Goal: Submit feedback/report problem: Submit feedback/report problem

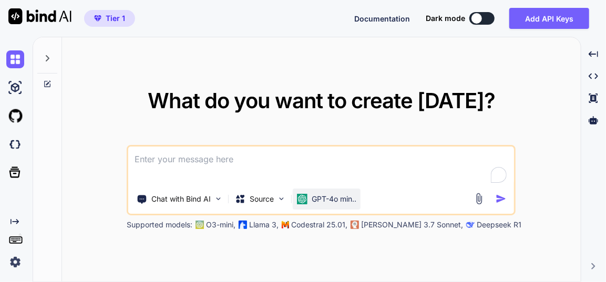
click at [330, 199] on p "GPT-4o min.." at bounding box center [334, 199] width 45 height 11
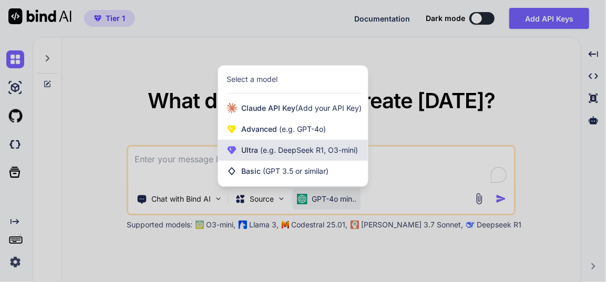
click at [296, 156] on span "Ultra (e.g. DeepSeek R1, O3-mini)" at bounding box center [299, 150] width 117 height 11
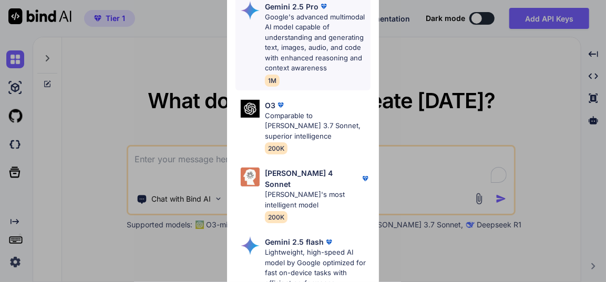
click at [298, 37] on p "Google's advanced multimodal AI model capable of understanding and generating t…" at bounding box center [317, 43] width 105 height 62
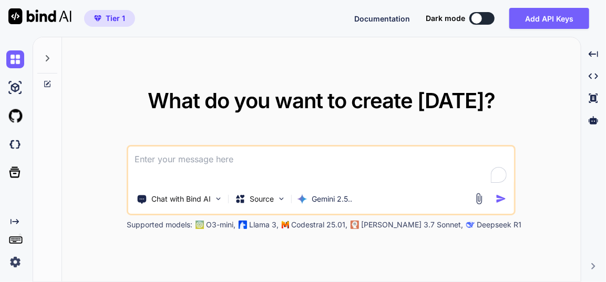
click at [48, 58] on icon at bounding box center [48, 58] width 4 height 6
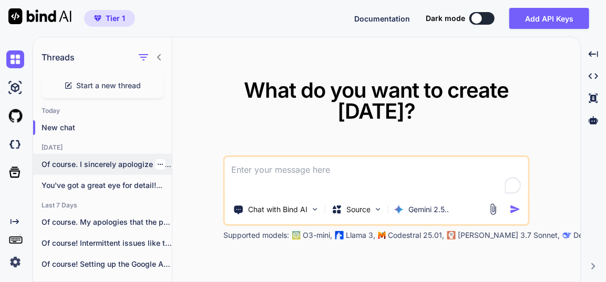
click at [102, 168] on p "Of course. I sincerely apologize for the..." at bounding box center [107, 164] width 130 height 11
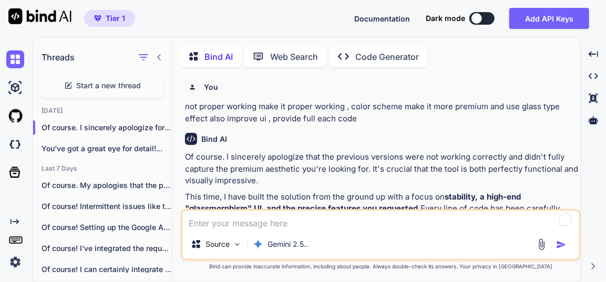
type textarea "x"
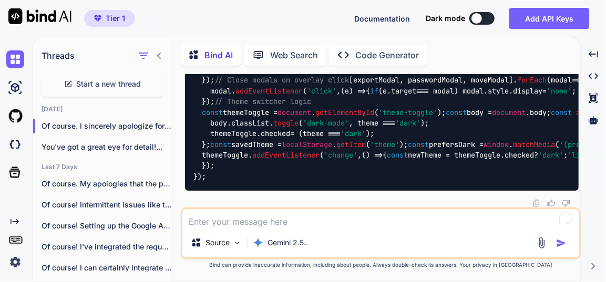
scroll to position [32835, 0]
click at [279, 223] on textarea at bounding box center [380, 218] width 397 height 19
click at [315, 221] on textarea at bounding box center [380, 218] width 397 height 19
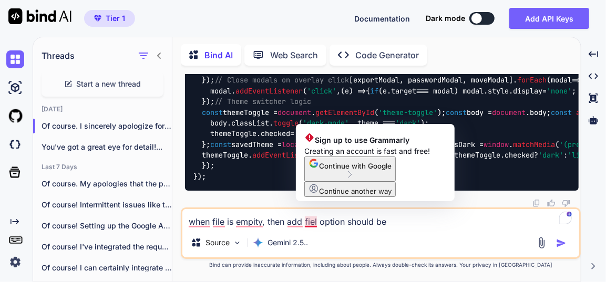
click at [321, 224] on textarea "when file is empity, then add fiel option should be" at bounding box center [380, 218] width 397 height 19
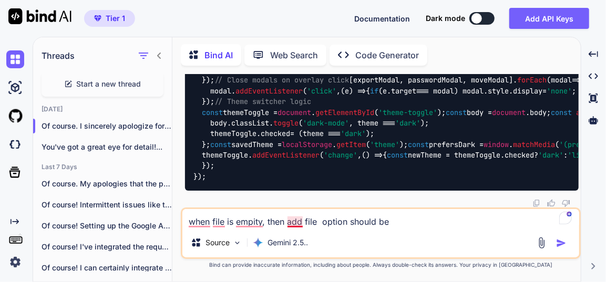
click at [288, 225] on textarea "when file is empity, then add file option should be" at bounding box center [380, 218] width 397 height 19
click at [417, 223] on textarea "when file is empity, then also add file option should be" at bounding box center [380, 218] width 397 height 19
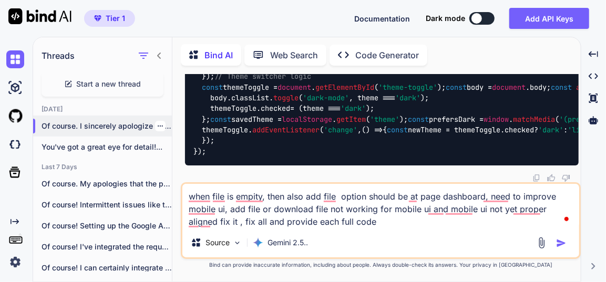
type textarea "when file is empity, then also add file option should be at page dashboard, nee…"
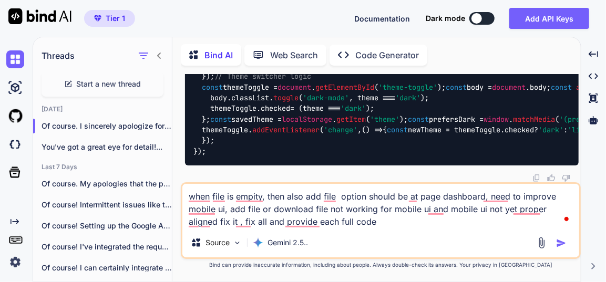
drag, startPoint x: 93, startPoint y: 128, endPoint x: 37, endPoint y: 87, distance: 69.9
click at [37, 87] on div "Threads Start a new thread [DATE] Of course. I sincerely apologize for the... Y…" at bounding box center [102, 154] width 139 height 236
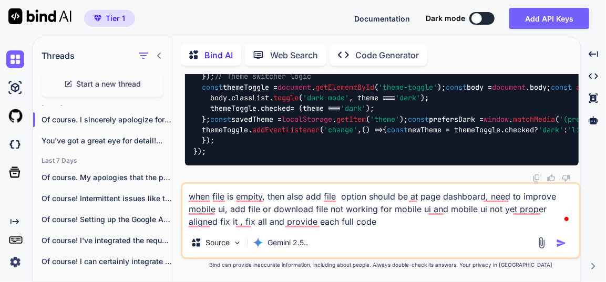
scroll to position [0, 0]
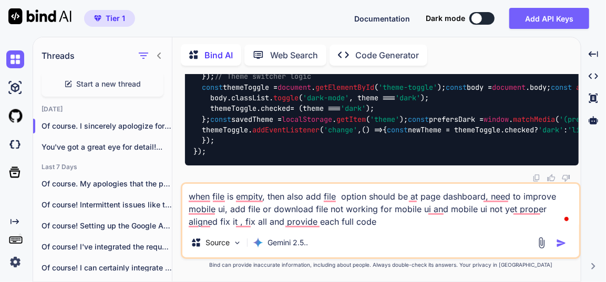
click at [561, 243] on img "button" at bounding box center [561, 243] width 11 height 11
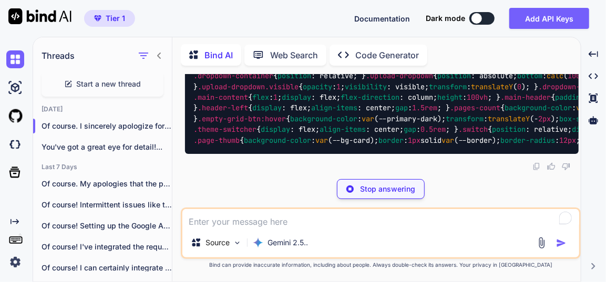
scroll to position [40303, 0]
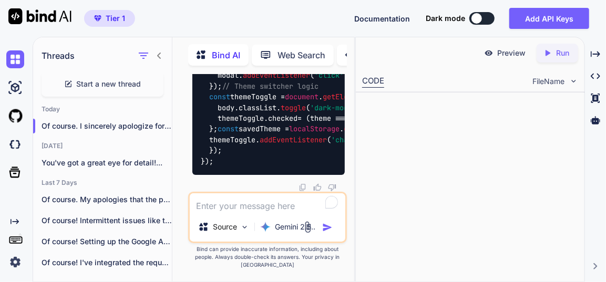
scroll to position [44155, 0]
click at [596, 56] on icon "Created with Pixso." at bounding box center [595, 53] width 9 height 9
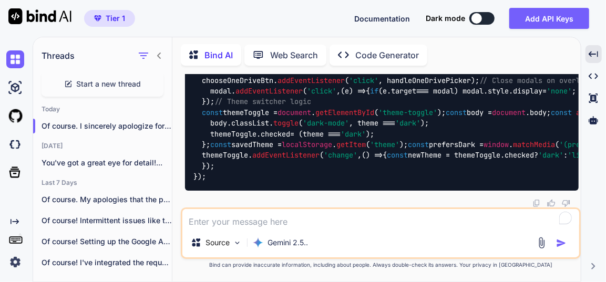
scroll to position [42119, 0]
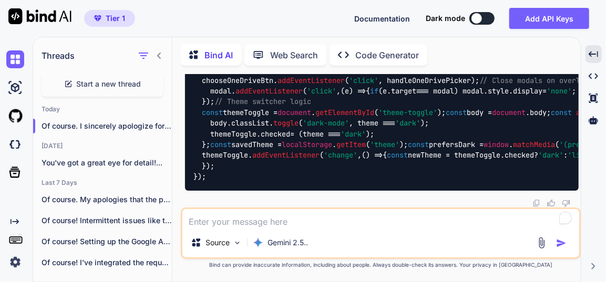
click at [319, 216] on textarea at bounding box center [380, 218] width 397 height 19
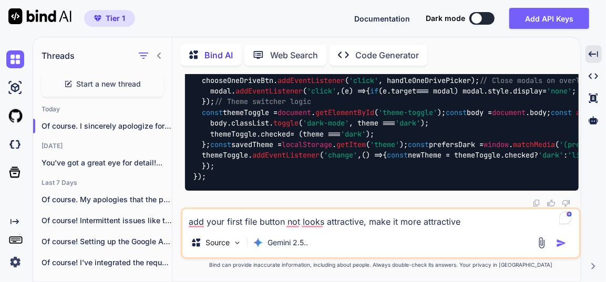
click at [476, 223] on textarea "add your first file button not looks attractive, make it more attractive" at bounding box center [380, 218] width 397 height 19
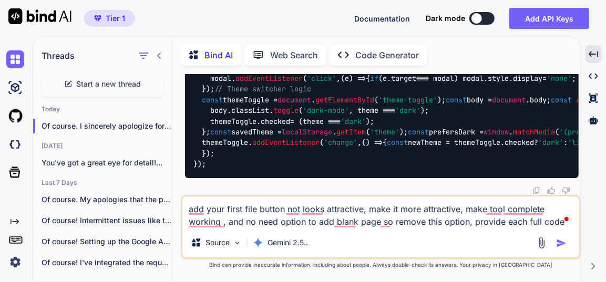
type textarea "add your first file button not looks attractive, make it more attractive, make …"
click at [565, 243] on img "button" at bounding box center [561, 243] width 11 height 11
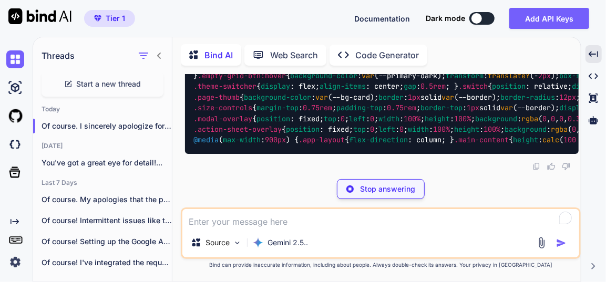
scroll to position [48128, 0]
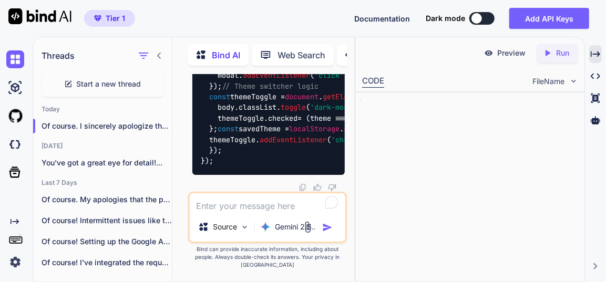
scroll to position [55022, 0]
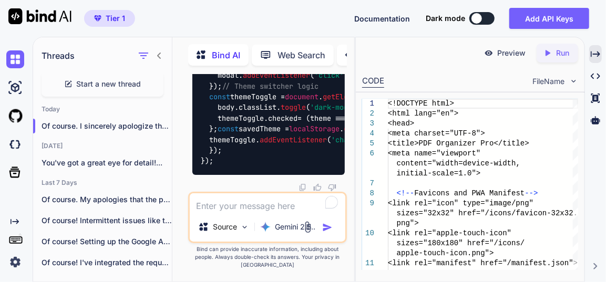
click at [598, 57] on icon "Created with Pixso." at bounding box center [595, 53] width 9 height 9
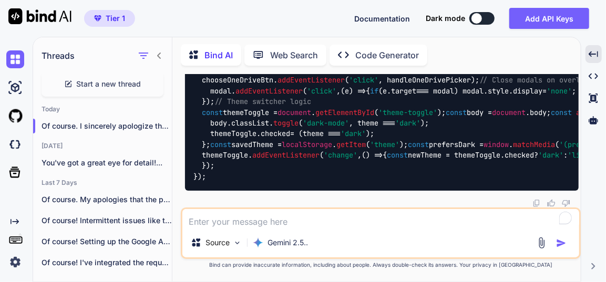
scroll to position [49991, 0]
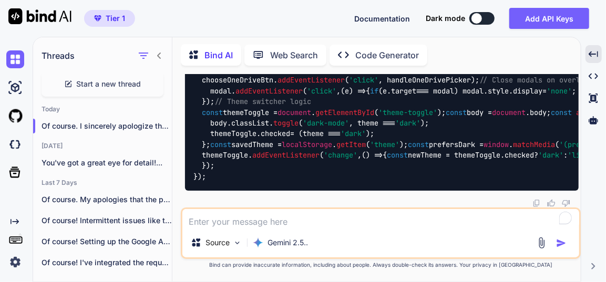
click at [337, 221] on textarea at bounding box center [380, 218] width 397 height 19
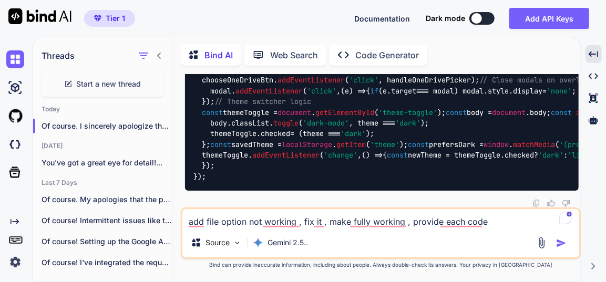
click at [439, 223] on textarea "add file option not working , fix it , make fully working , provide each code" at bounding box center [380, 218] width 397 height 19
type textarea "add file option not working , fix it , make fully working , provide full each c…"
click at [567, 242] on button "button" at bounding box center [563, 243] width 15 height 11
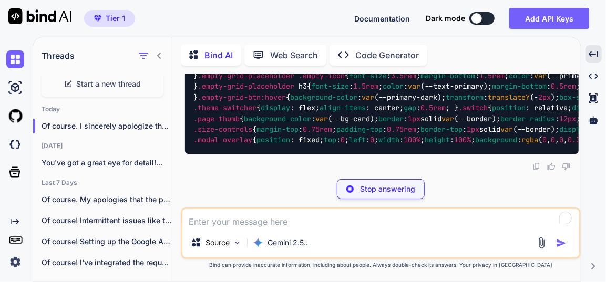
scroll to position [56003, 0]
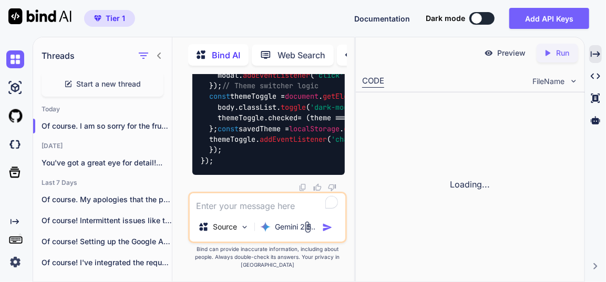
scroll to position [61794, 0]
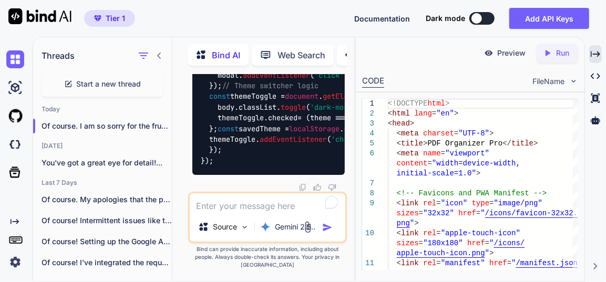
click at [599, 52] on icon "Created with Pixso." at bounding box center [595, 53] width 9 height 9
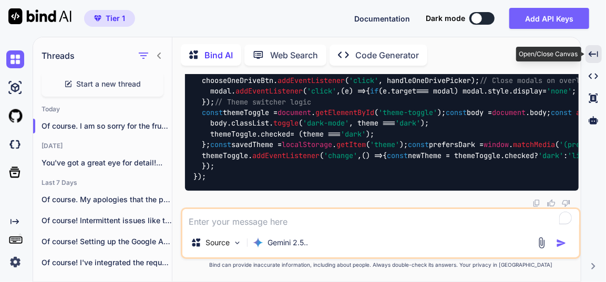
scroll to position [57819, 0]
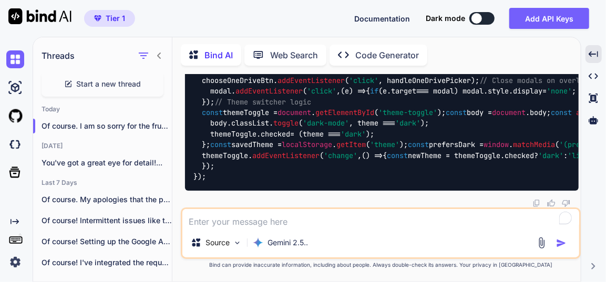
click at [324, 219] on textarea at bounding box center [380, 218] width 397 height 19
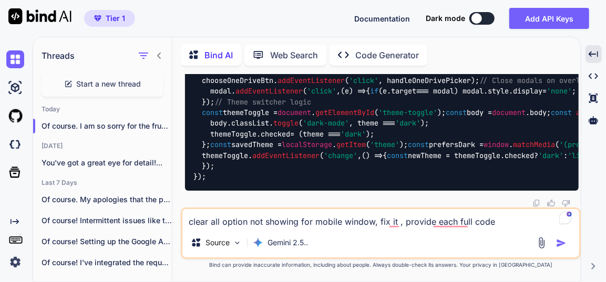
type textarea "clear all option not showing for mobile window, fix it , provide each full code"
click at [560, 242] on img "button" at bounding box center [561, 243] width 11 height 11
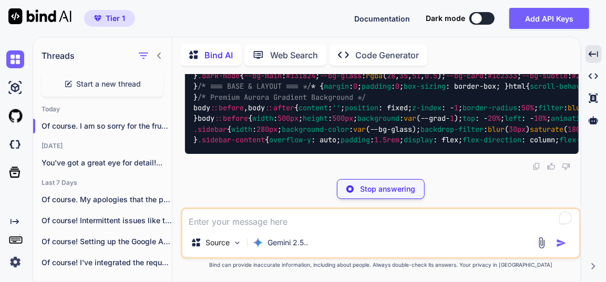
scroll to position [65271, 0]
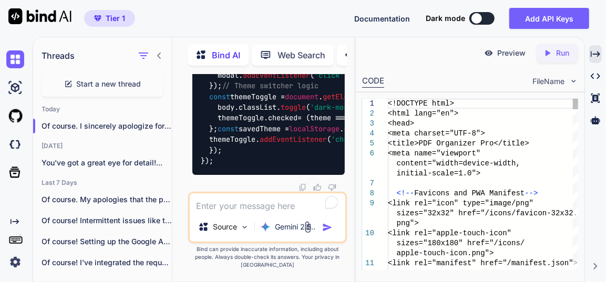
scroll to position [71632, 0]
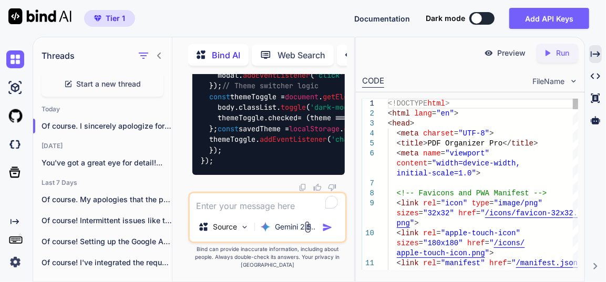
click at [598, 53] on icon at bounding box center [595, 54] width 9 height 6
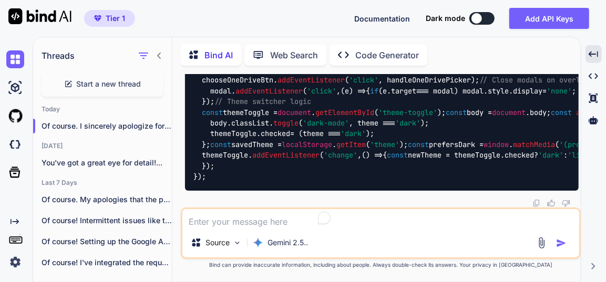
scroll to position [67279, 0]
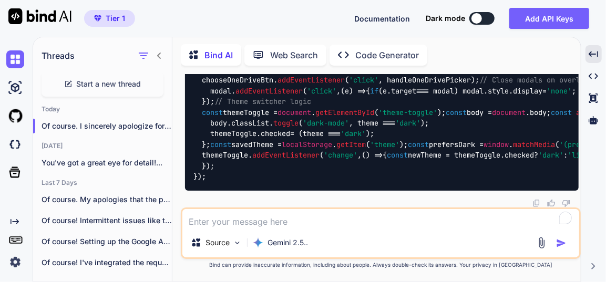
click at [283, 222] on textarea at bounding box center [380, 218] width 397 height 19
paste textarea "Add Files Save as PDF Save as Images More"
type textarea "Add Files Save as PDF Save as Images More"
paste textarea "Add Files Save as PDF Save as Images More"
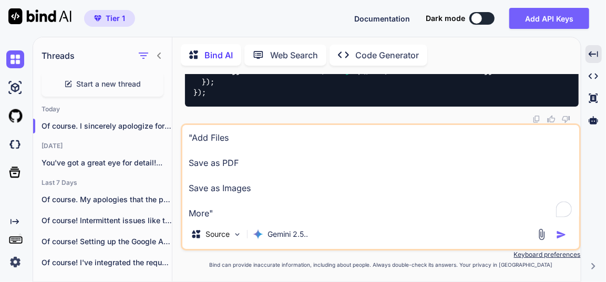
click at [229, 216] on textarea ""Add Files Save as PDF Save as Images More"" at bounding box center [380, 172] width 397 height 95
click at [313, 216] on textarea ""Add Files Save as PDF Save as Images More" these options for mobile are not pr…" at bounding box center [380, 172] width 397 height 95
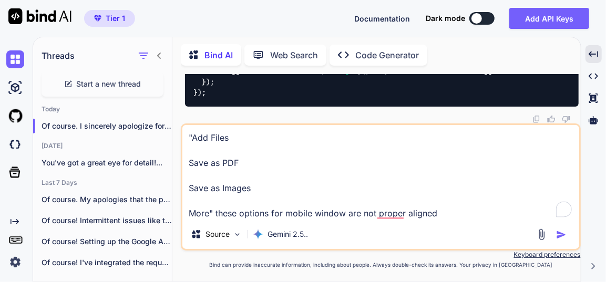
click at [453, 213] on textarea ""Add Files Save as PDF Save as Images More" these options for mobile window are…" at bounding box center [380, 172] width 397 height 95
type textarea ""Add Files Save as PDF Save as Images More" these options for mobile window are…"
click at [559, 236] on img "button" at bounding box center [561, 235] width 11 height 11
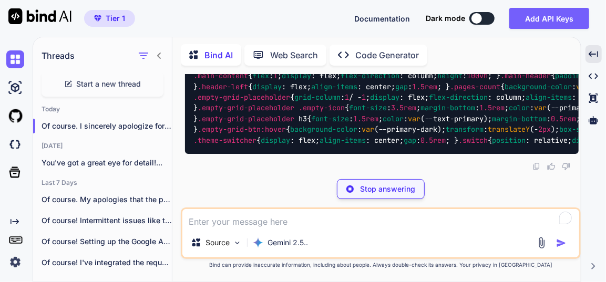
scroll to position [74919, 0]
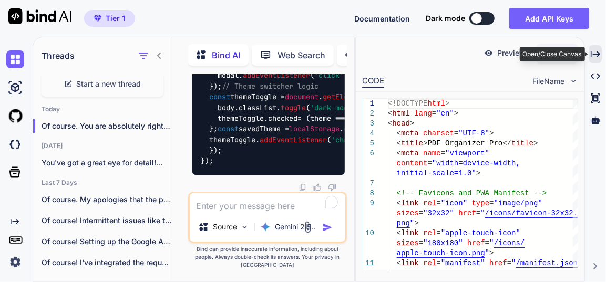
scroll to position [81967, 0]
click at [595, 57] on icon "Created with Pixso." at bounding box center [595, 53] width 9 height 9
click at [599, 56] on div "Created with Pixso." at bounding box center [595, 54] width 13 height 18
click at [595, 52] on icon "Created with Pixso." at bounding box center [595, 53] width 9 height 9
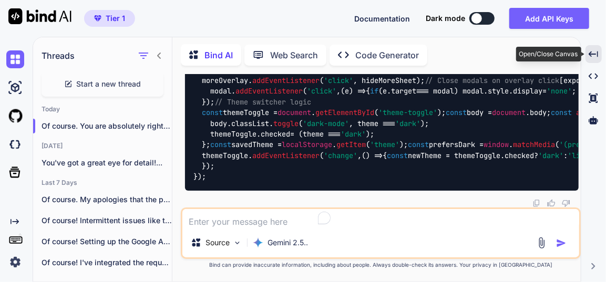
scroll to position [77070, 0]
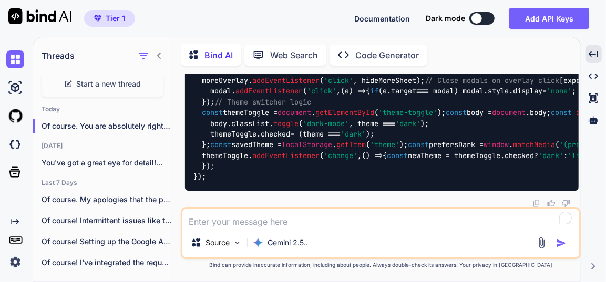
click at [332, 224] on textarea at bounding box center [380, 218] width 397 height 19
type textarea "m"
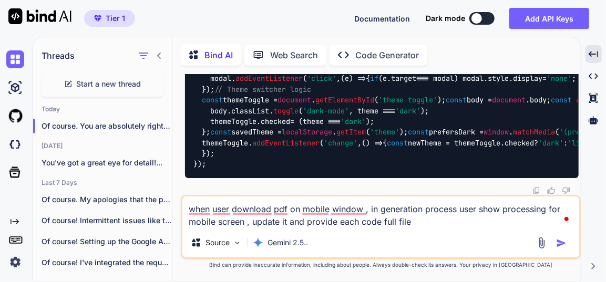
type textarea "when user download pdf on mobile window , in generation process user show proce…"
click at [557, 242] on img "button" at bounding box center [561, 243] width 11 height 11
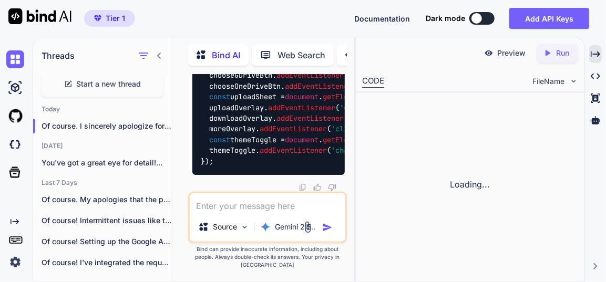
scroll to position [90465, 0]
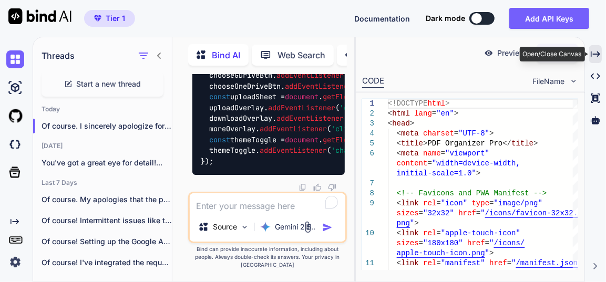
click at [598, 52] on icon at bounding box center [595, 54] width 9 height 6
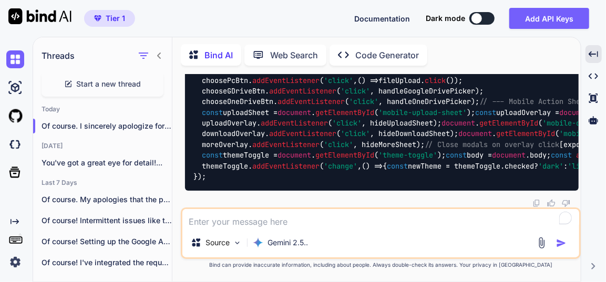
scroll to position [85106, 0]
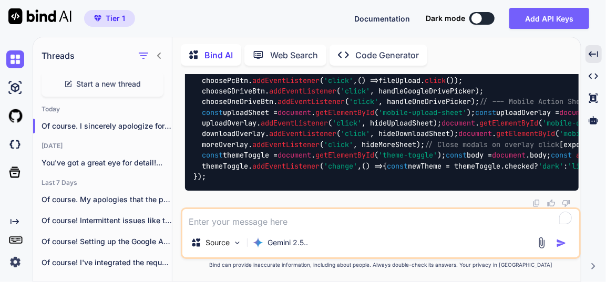
click at [334, 222] on textarea at bounding box center [380, 218] width 397 height 19
type textarea "t"
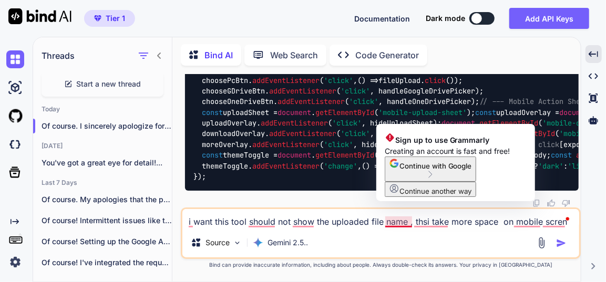
click at [408, 224] on textarea "i want this tool should not show the uploaded file name , thsi take more space …" at bounding box center [380, 218] width 397 height 19
click at [401, 224] on textarea "i want this tool should not show the uploaded file name , thsi take more space …" at bounding box center [380, 218] width 397 height 19
click at [407, 224] on textarea "i want this tool should not show the uploaded file name , thsi take more space …" at bounding box center [380, 218] width 397 height 19
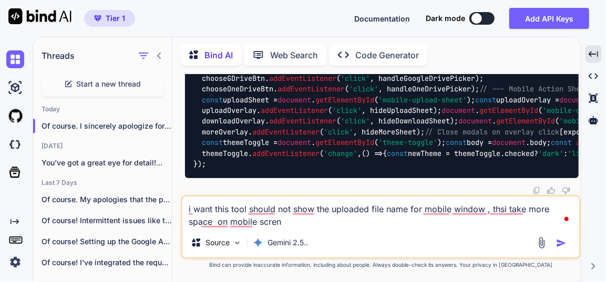
click at [259, 224] on textarea "i want this tool should not show the uploaded file name for mobile window , ths…" at bounding box center [380, 213] width 397 height 32
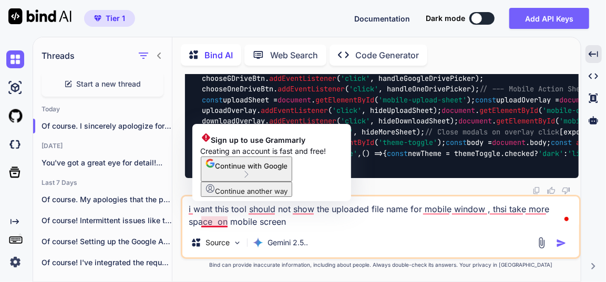
drag, startPoint x: 224, startPoint y: 220, endPoint x: 210, endPoint y: 224, distance: 14.3
click at [210, 224] on textarea "i want this tool should not show the uploaded file name for mobile window , ths…" at bounding box center [380, 213] width 397 height 32
click at [320, 228] on textarea "i want this tool should not show the uploaded file name for mobile window , ths…" at bounding box center [380, 213] width 397 height 32
click at [380, 234] on div "Source Gemini 2.5.." at bounding box center [380, 244] width 397 height 25
click at [391, 227] on textarea "i want this tool should not show the uploaded file name for mobile window , ths…" at bounding box center [380, 213] width 397 height 32
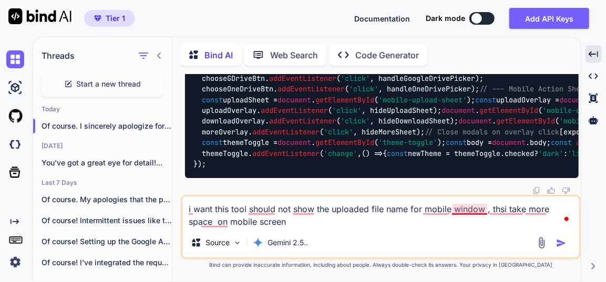
click at [458, 213] on textarea "i want this tool should not show the uploaded file name for mobile window , ths…" at bounding box center [380, 213] width 397 height 32
click at [364, 241] on div "Source Gemini 2.5.." at bounding box center [380, 244] width 397 height 25
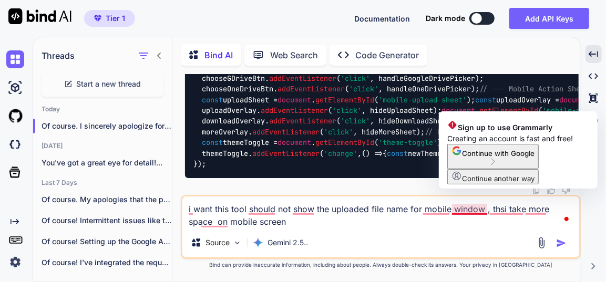
click at [272, 223] on textarea "i want this tool should not show the uploaded file name for mobile window , ths…" at bounding box center [380, 213] width 397 height 32
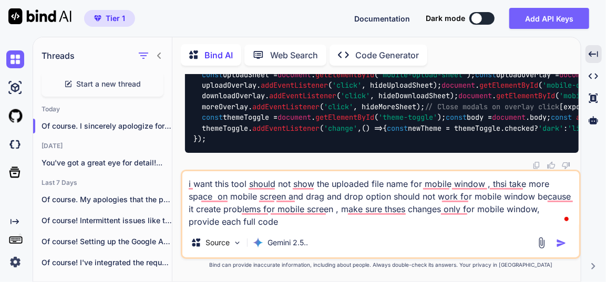
type textarea "i want this tool should not show the uploaded file name for mobile window , ths…"
click at [564, 244] on img "button" at bounding box center [561, 243] width 11 height 11
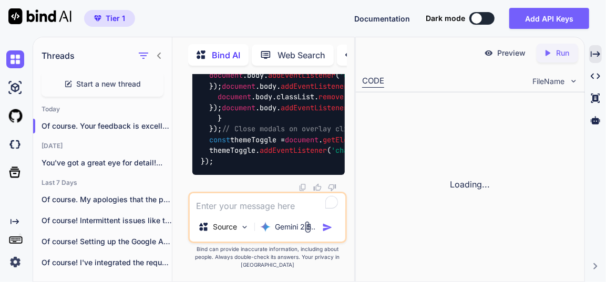
scroll to position [101663, 0]
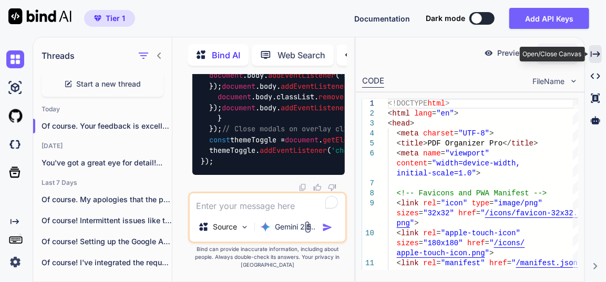
click at [595, 53] on icon "Created with Pixso." at bounding box center [595, 53] width 9 height 9
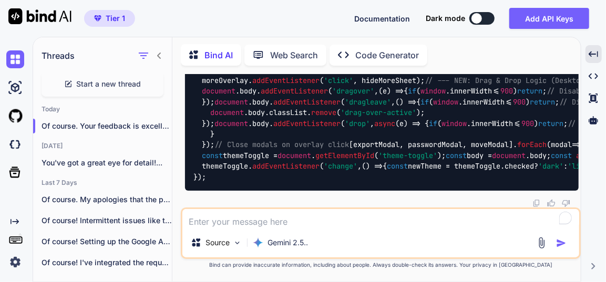
scroll to position [95831, 0]
click at [159, 55] on icon at bounding box center [159, 56] width 4 height 6
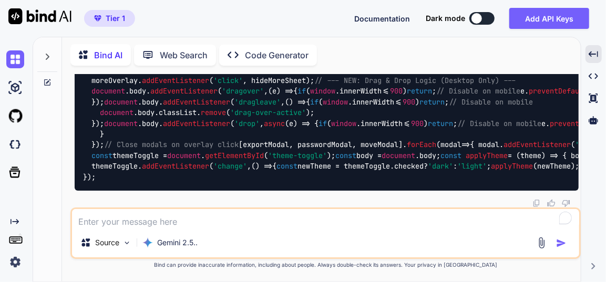
scroll to position [97308, 0]
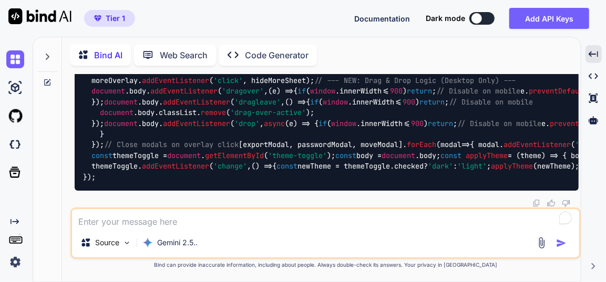
click at [208, 226] on textarea at bounding box center [325, 218] width 507 height 19
type textarea "still same problem on phone window fix it and provide full each code"
click at [559, 241] on img "button" at bounding box center [561, 243] width 11 height 11
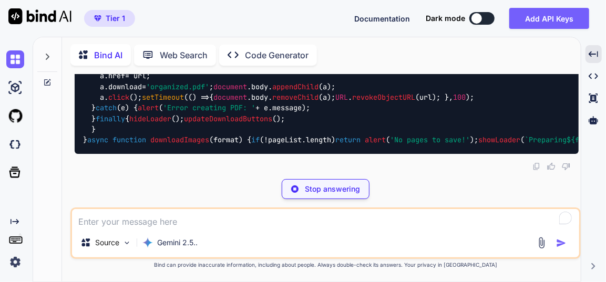
scroll to position [106170, 0]
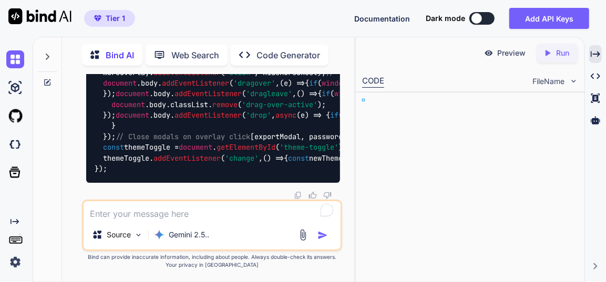
click at [598, 55] on icon at bounding box center [595, 54] width 9 height 6
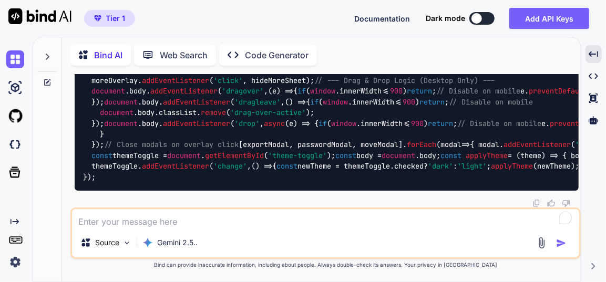
scroll to position [108368, 0]
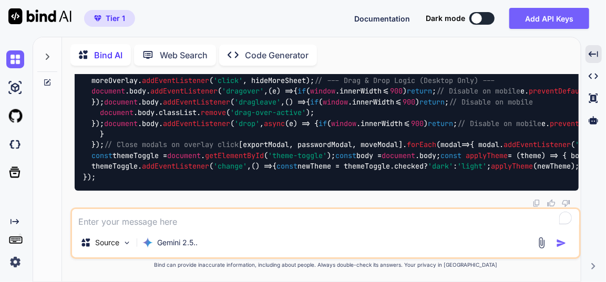
click at [305, 228] on textarea at bounding box center [325, 218] width 507 height 19
click at [172, 223] on textarea "i want upload file name not show for all de" at bounding box center [325, 218] width 507 height 19
click at [272, 223] on textarea "i want upload file name now not show for all de" at bounding box center [325, 218] width 507 height 19
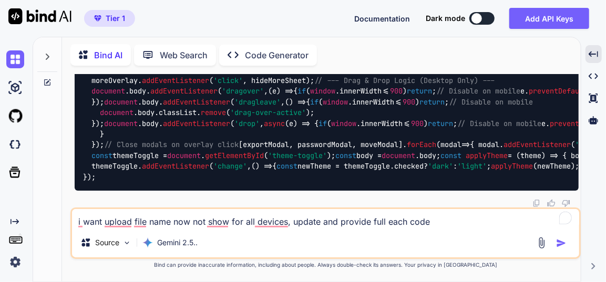
type textarea "i want upload file name now not show for all devices, update and provide full e…"
click at [564, 241] on img "button" at bounding box center [561, 243] width 11 height 11
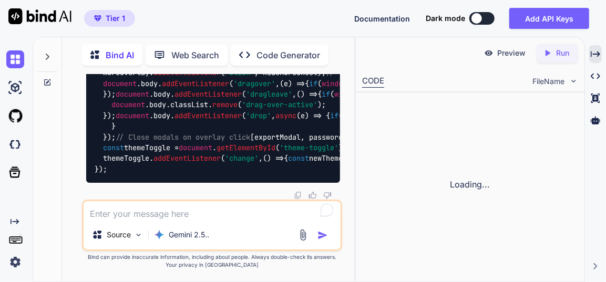
scroll to position [120210, 0]
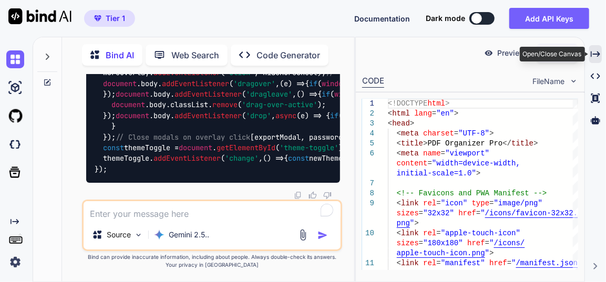
click at [599, 52] on icon "Created with Pixso." at bounding box center [595, 53] width 9 height 9
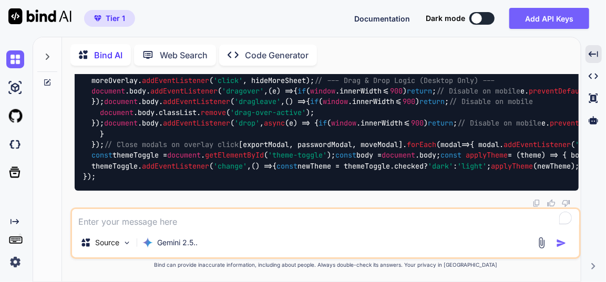
scroll to position [117335, 0]
